Goal: Information Seeking & Learning: Learn about a topic

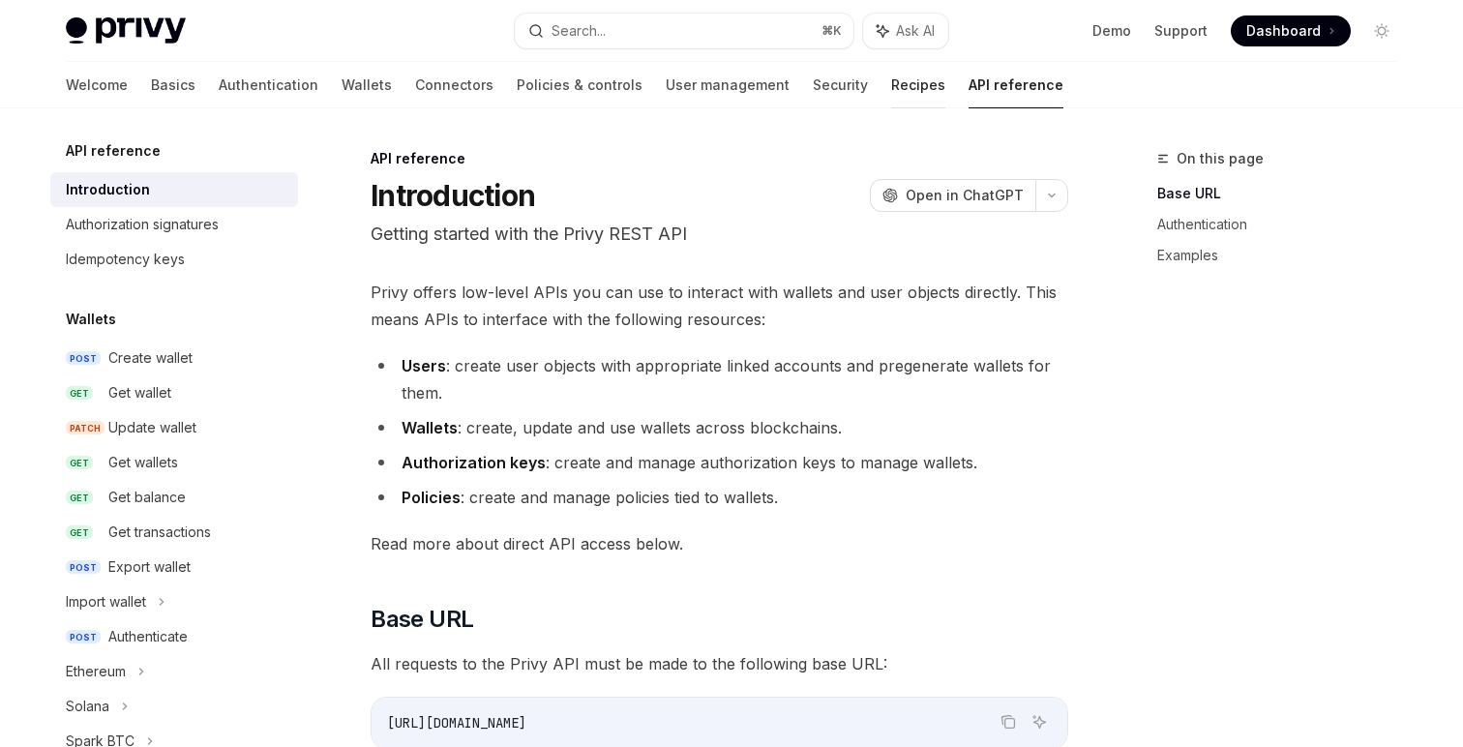
click at [891, 104] on link "Recipes" at bounding box center [918, 85] width 54 height 46
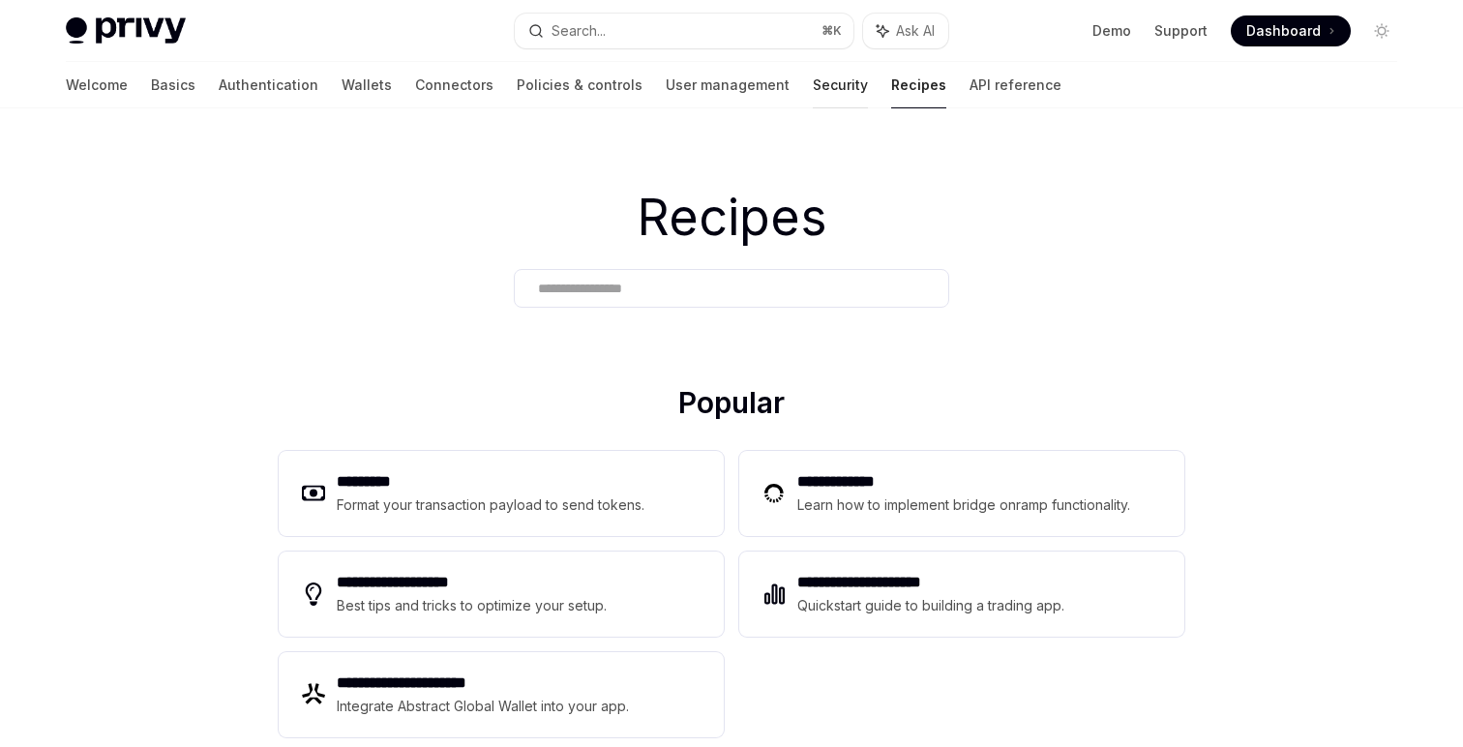
click at [813, 88] on link "Security" at bounding box center [840, 85] width 55 height 46
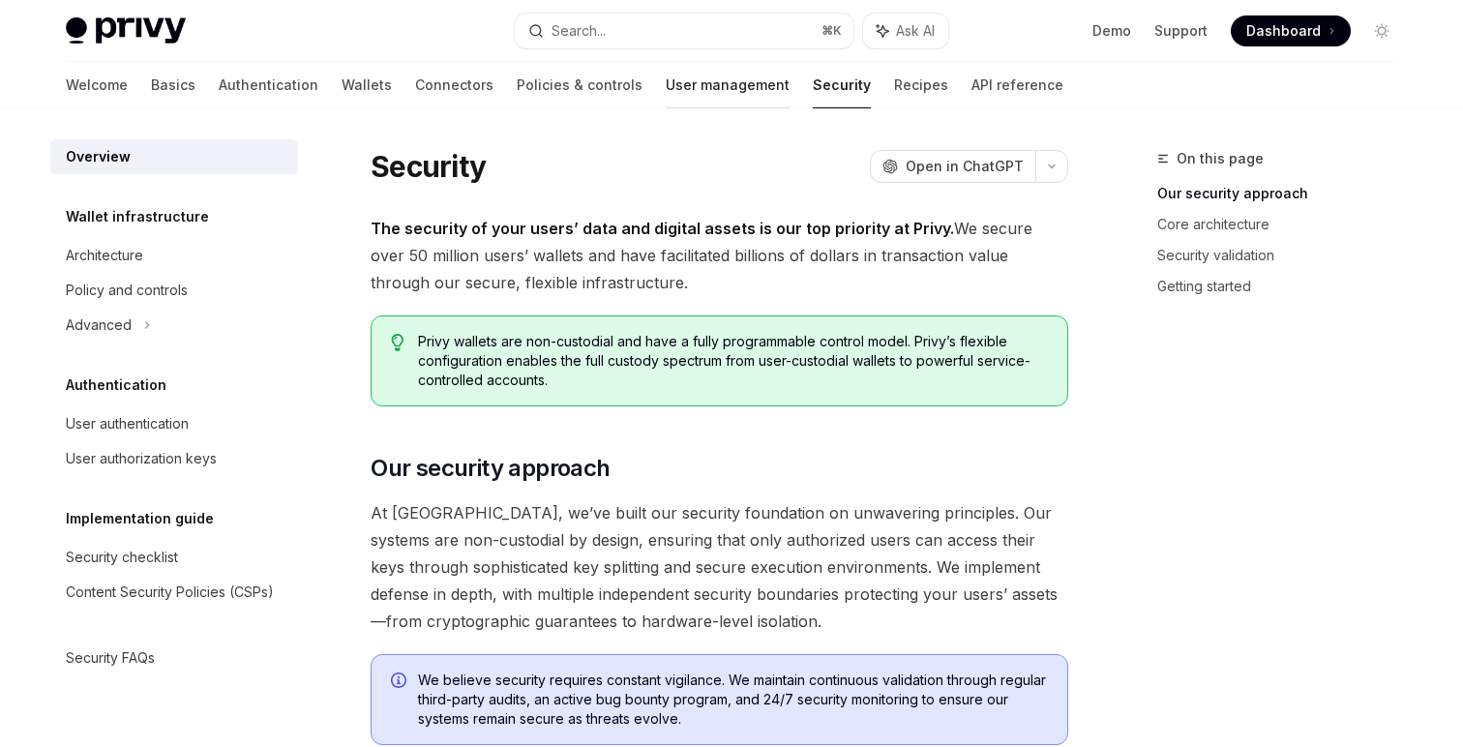
click at [666, 82] on link "User management" at bounding box center [728, 85] width 124 height 46
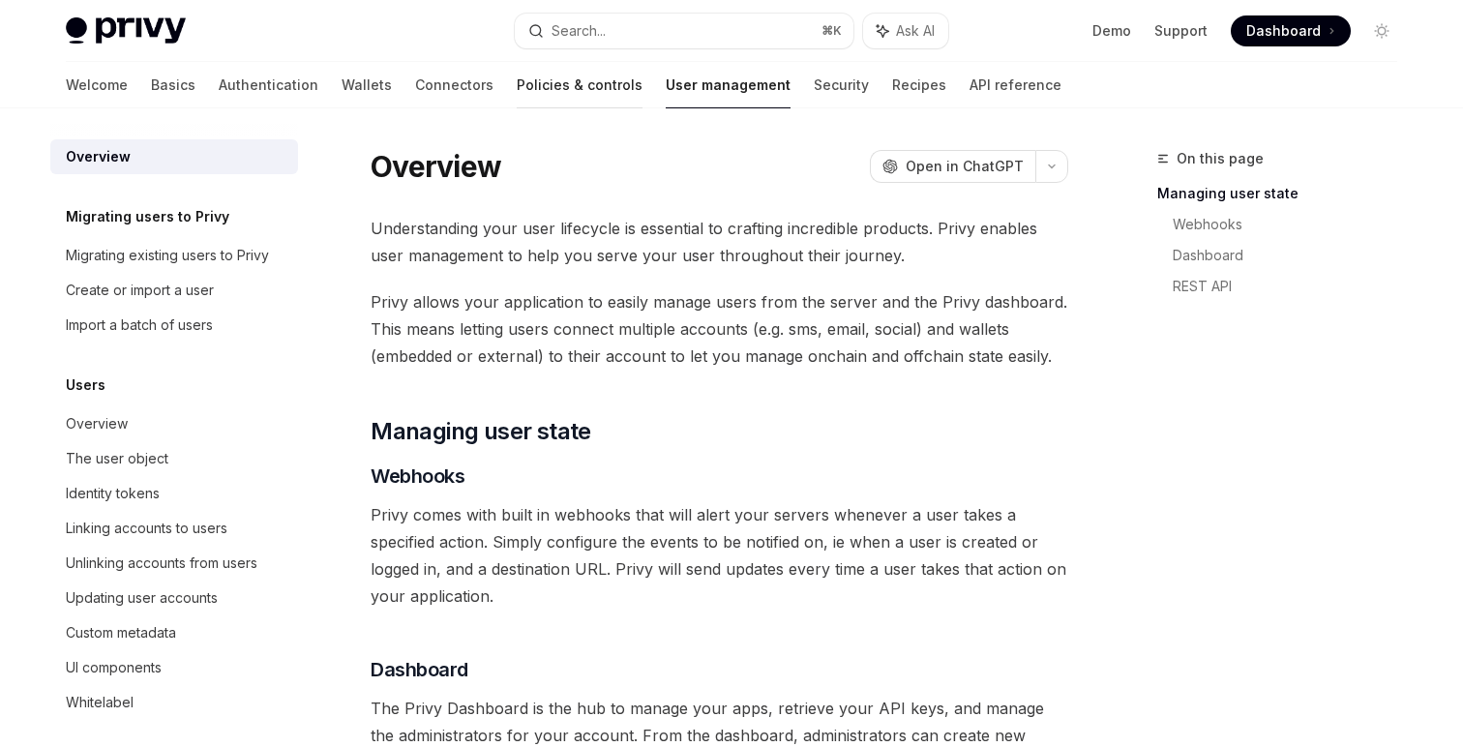
click at [517, 81] on link "Policies & controls" at bounding box center [580, 85] width 126 height 46
type textarea "*"
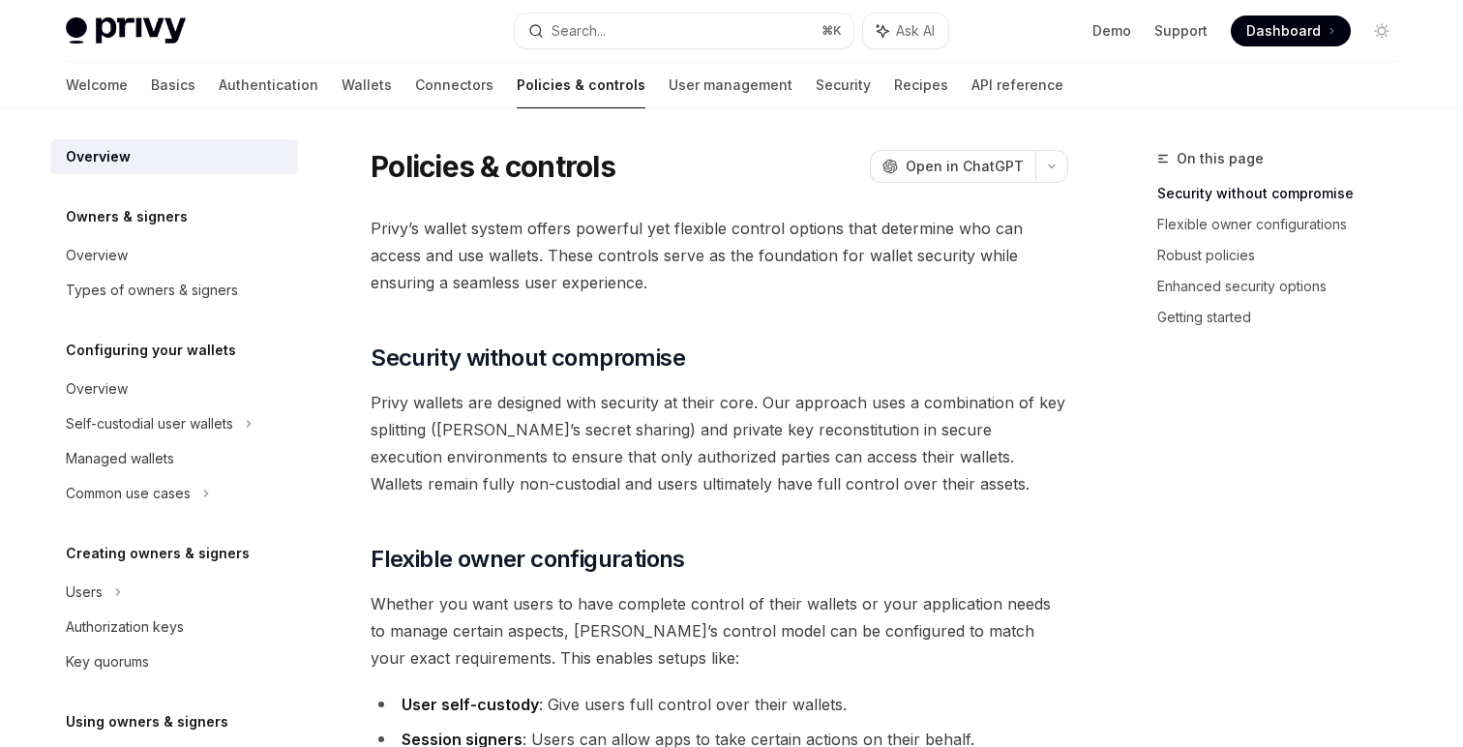
click at [876, 407] on span "Privy wallets are designed with security at their core. Our approach uses a com…" at bounding box center [720, 443] width 698 height 108
